Goal: Navigation & Orientation: Find specific page/section

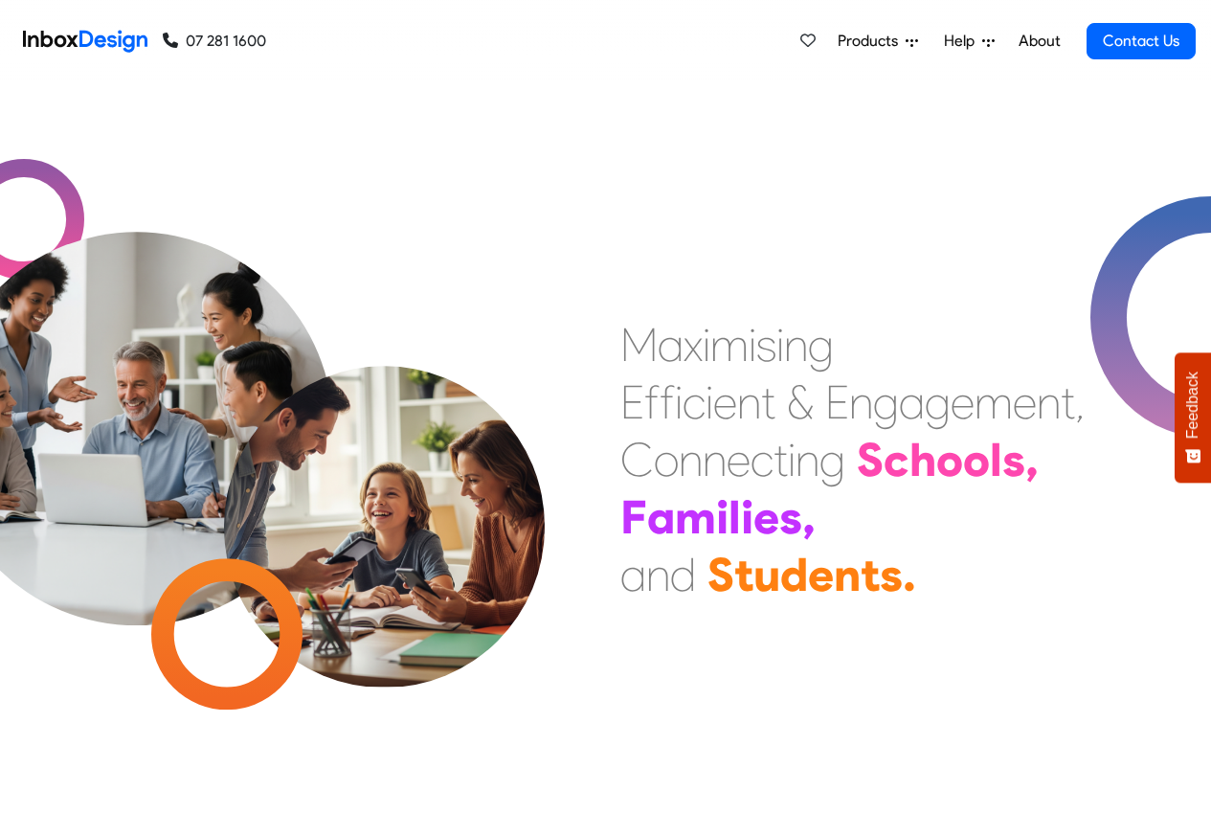
click at [876, 41] on span "Products" at bounding box center [872, 41] width 68 height 23
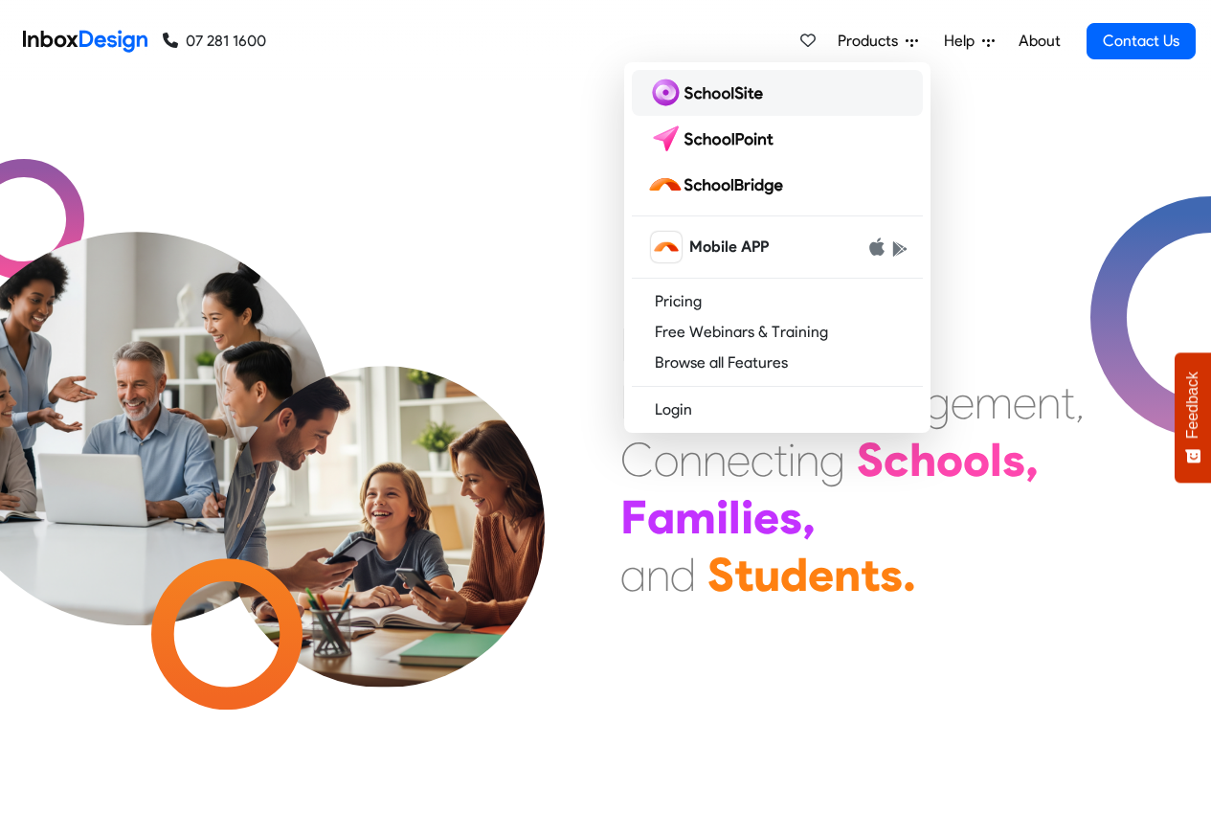
click at [705, 96] on img at bounding box center [709, 93] width 124 height 31
